Goal: Information Seeking & Learning: Learn about a topic

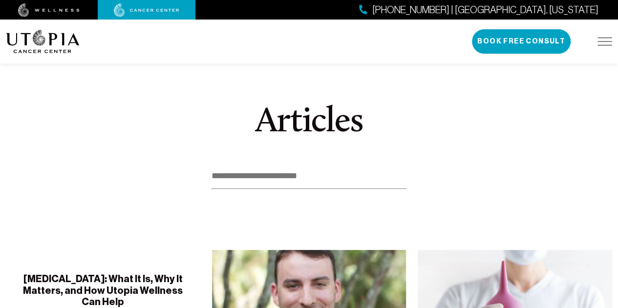
click at [604, 43] on img at bounding box center [605, 42] width 15 height 8
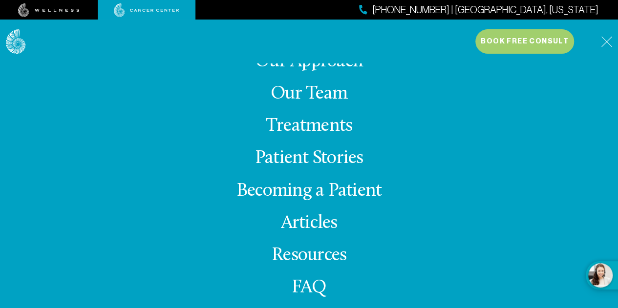
scroll to position [45, 0]
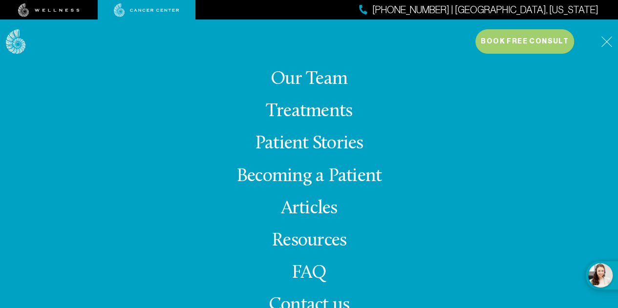
click at [315, 211] on link "Articles" at bounding box center [309, 208] width 57 height 19
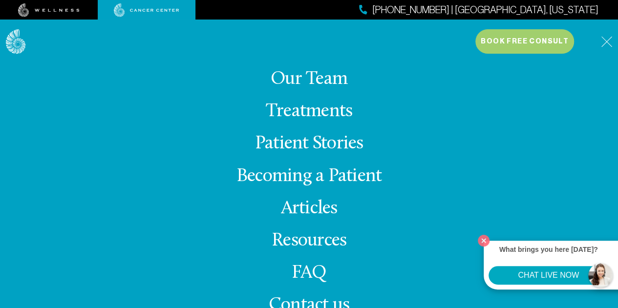
click at [315, 211] on link "Articles" at bounding box center [309, 208] width 57 height 19
click at [299, 211] on link "Articles" at bounding box center [309, 208] width 57 height 19
click at [607, 44] on img at bounding box center [606, 41] width 11 height 11
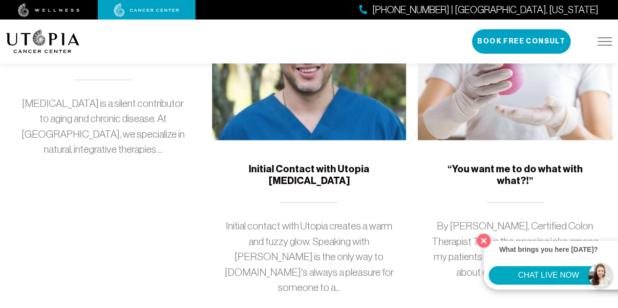
click at [484, 241] on button "Close" at bounding box center [484, 241] width 20 height 20
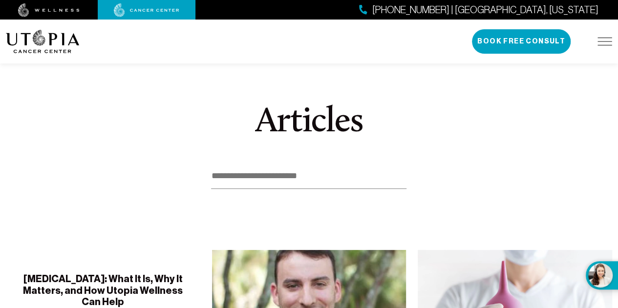
scroll to position [147, 0]
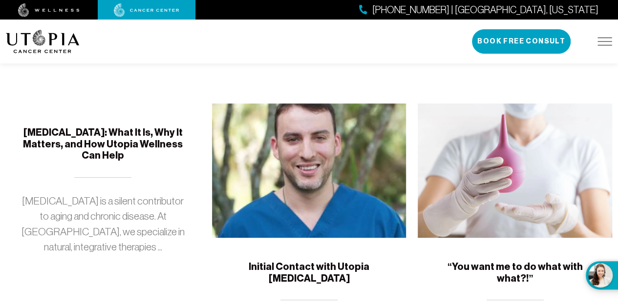
click at [127, 145] on h5 "[MEDICAL_DATA]: What It Is, Why It Matters, and How Utopia Wellness Can Help" at bounding box center [103, 144] width 171 height 35
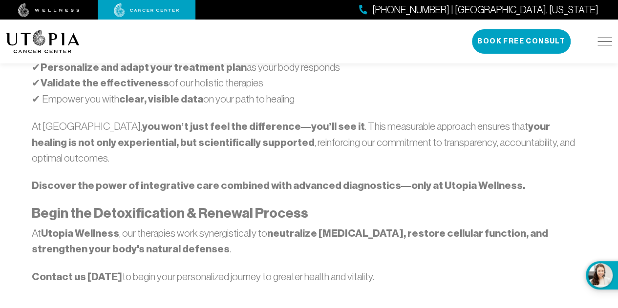
scroll to position [2492, 0]
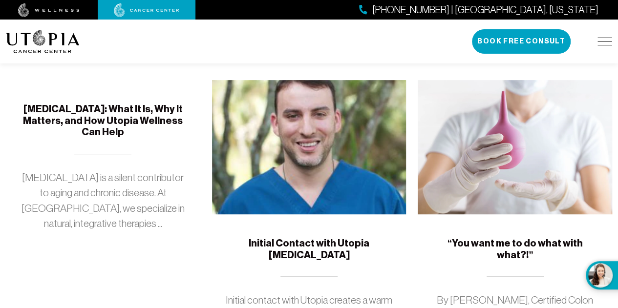
scroll to position [147, 0]
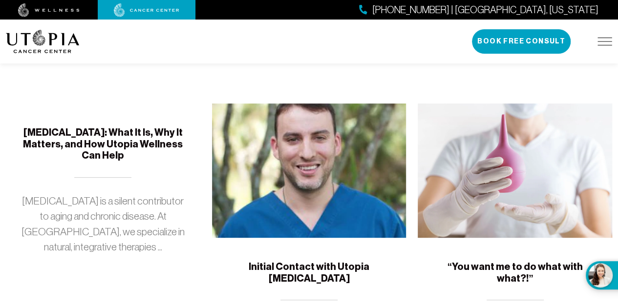
click at [350, 222] on img at bounding box center [309, 171] width 194 height 134
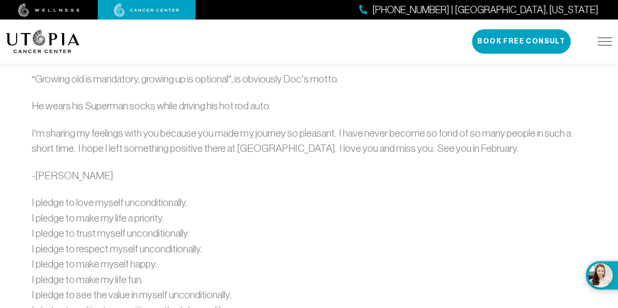
scroll to position [1075, 0]
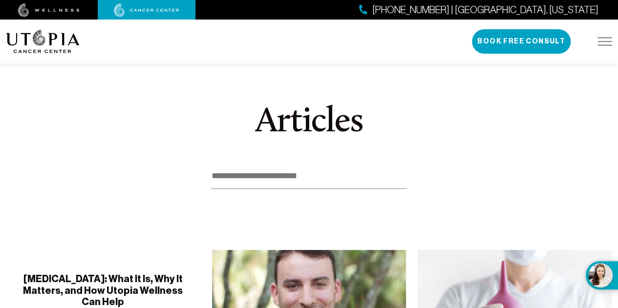
click at [603, 46] on div "[PHONE_NUMBER] | [GEOGRAPHIC_DATA], [US_STATE] Book Free Consult" at bounding box center [542, 41] width 140 height 24
click at [603, 37] on div "[PHONE_NUMBER] | [GEOGRAPHIC_DATA], [US_STATE] Book Free Consult" at bounding box center [542, 41] width 140 height 24
click at [603, 40] on img at bounding box center [605, 42] width 15 height 8
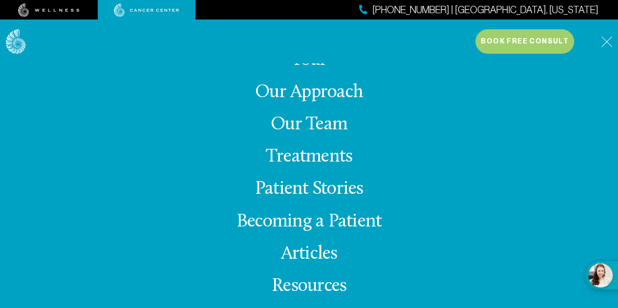
click at [280, 155] on link "Treatments" at bounding box center [309, 157] width 86 height 19
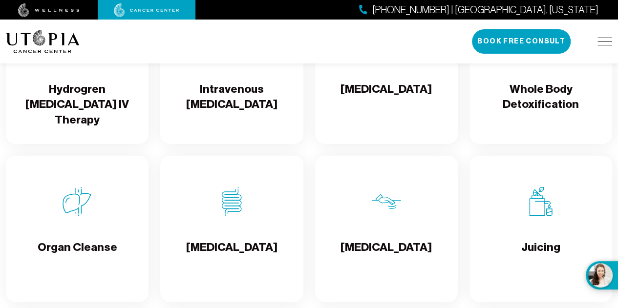
scroll to position [1173, 0]
